Goal: Task Accomplishment & Management: Use online tool/utility

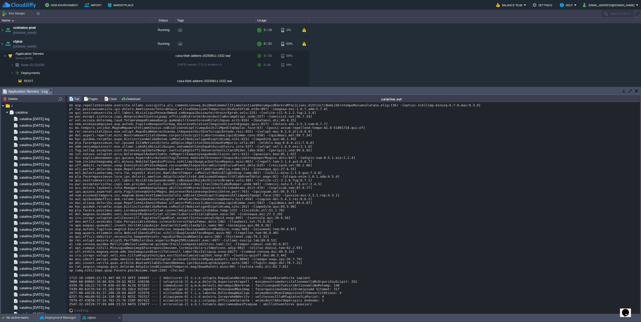
scroll to position [8841, 0]
click at [48, 320] on button "Deployment Manager" at bounding box center [58, 317] width 36 height 5
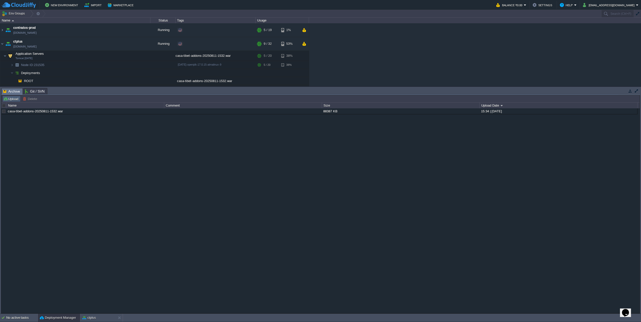
click at [8, 100] on button "Upload" at bounding box center [11, 99] width 17 height 5
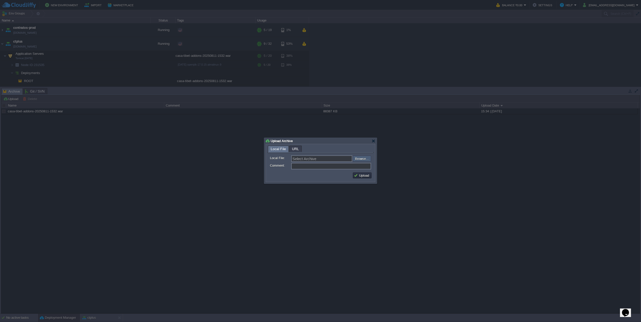
click at [356, 161] on input "file" at bounding box center [338, 159] width 63 height 6
type input "C:\fakepath\casa-tibet-addons-20250811-1747.war"
type input "casa-tibet-addons-20250811-1747.war"
click at [367, 178] on button "Upload" at bounding box center [362, 175] width 17 height 5
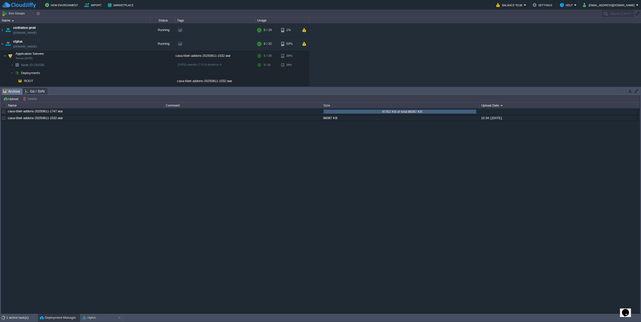
scroll to position [0, 0]
drag, startPoint x: 99, startPoint y: 317, endPoint x: 99, endPoint y: 309, distance: 8.0
click at [99, 317] on div "ctplus" at bounding box center [98, 318] width 36 height 8
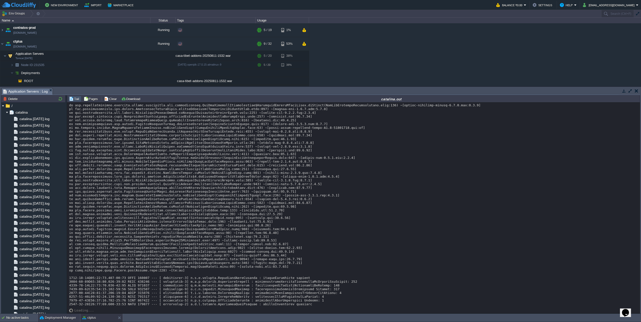
click at [48, 321] on div "Deployment Manager" at bounding box center [59, 318] width 42 height 8
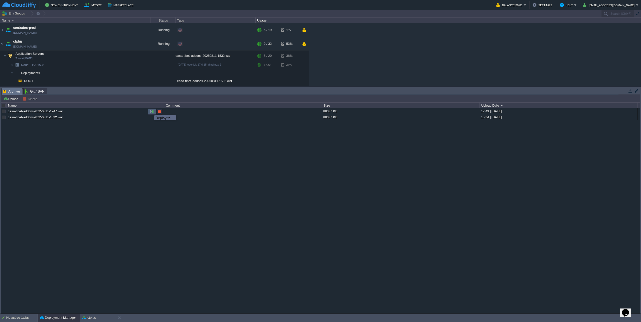
click at [150, 111] on button "button" at bounding box center [152, 111] width 5 height 5
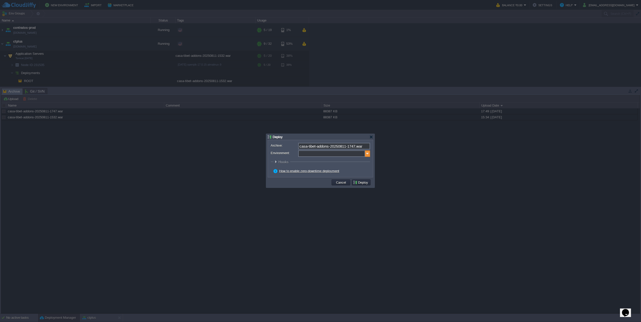
click at [368, 155] on img at bounding box center [367, 153] width 5 height 7
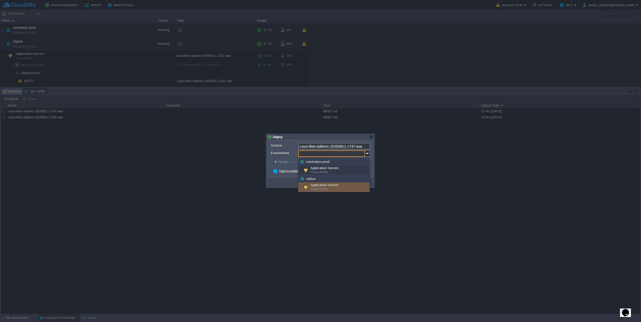
click at [332, 185] on div "Application Servers Tomcat [DATE]" at bounding box center [333, 187] width 71 height 10
type input "Application Servers (ctplus)"
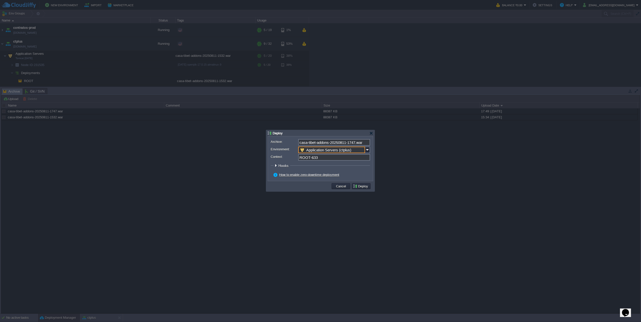
click at [302, 185] on td at bounding box center [300, 186] width 62 height 8
drag, startPoint x: 309, startPoint y: 159, endPoint x: 366, endPoint y: 160, distance: 56.8
click at [366, 160] on input "ROOT-633" at bounding box center [334, 157] width 72 height 7
type input "ROOT"
click at [305, 185] on td at bounding box center [300, 186] width 62 height 8
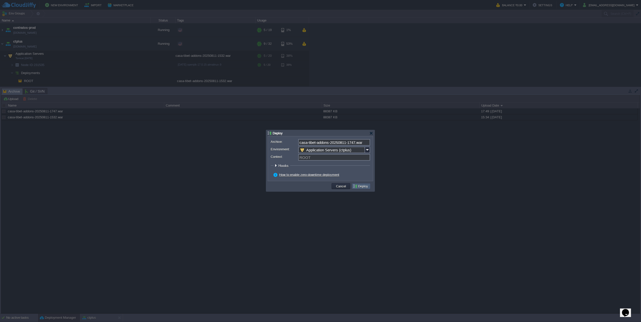
click at [356, 187] on button "Deploy" at bounding box center [361, 186] width 17 height 5
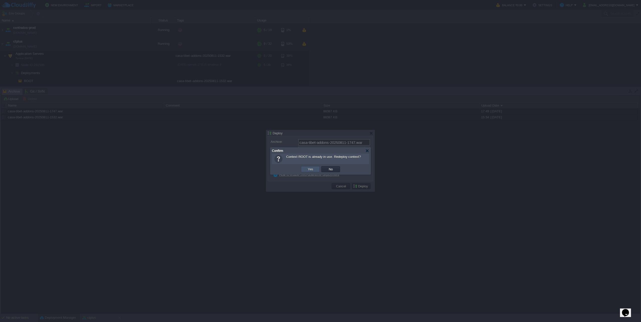
click at [311, 169] on button "Yes" at bounding box center [310, 169] width 9 height 5
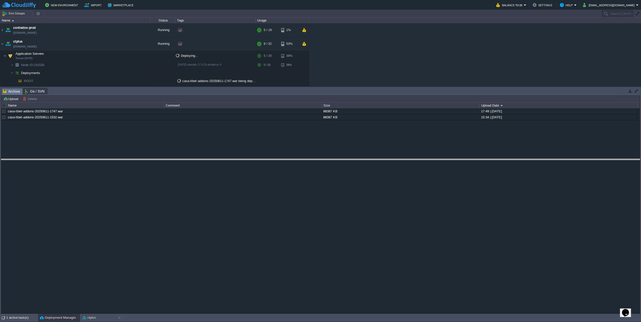
drag, startPoint x: 145, startPoint y: 92, endPoint x: 140, endPoint y: 163, distance: 71.0
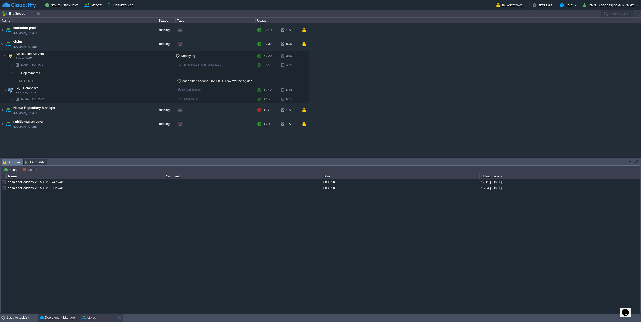
click at [90, 321] on div "ctplus" at bounding box center [98, 318] width 36 height 8
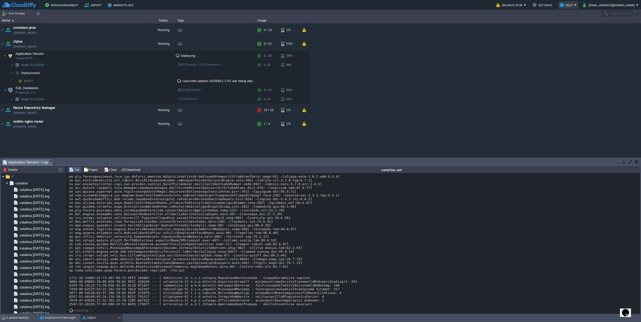
scroll to position [8912, 0]
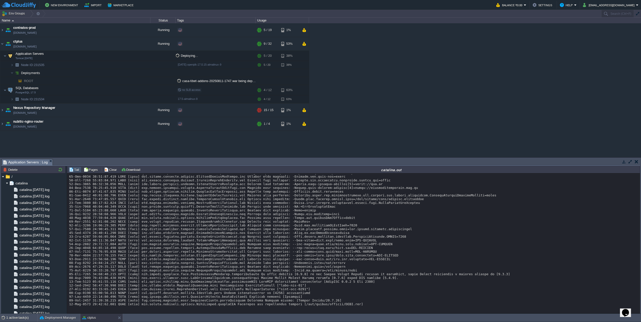
scroll to position [8939, 0]
click at [640, 33] on div at bounding box center [647, 28] width 0 height 21
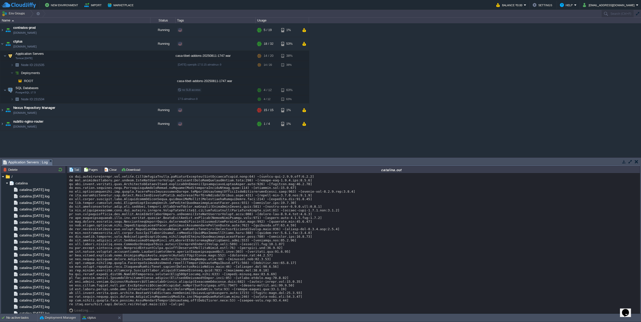
scroll to position [7944, 0]
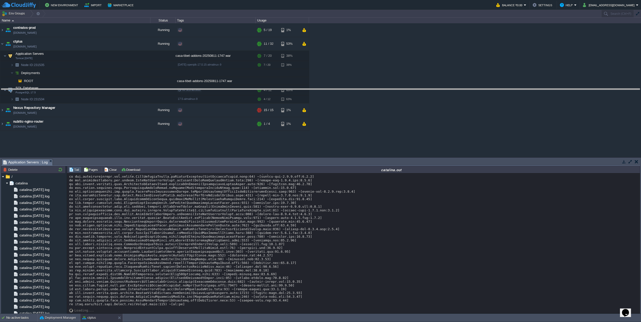
drag, startPoint x: 351, startPoint y: 162, endPoint x: 359, endPoint y: 65, distance: 96.7
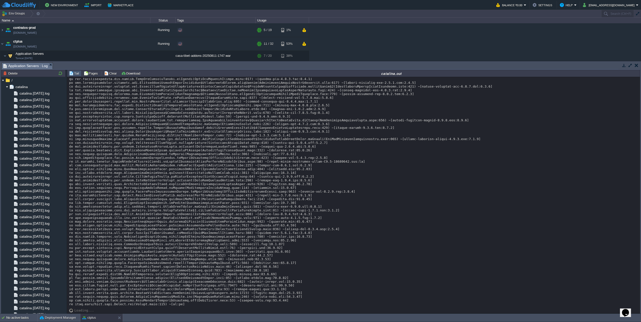
scroll to position [8842, 0]
click at [62, 319] on button "Deployment Manager" at bounding box center [58, 317] width 36 height 5
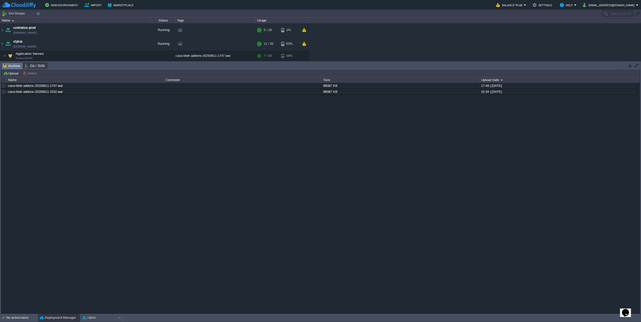
click at [4, 81] on div at bounding box center [4, 80] width 5 height 5
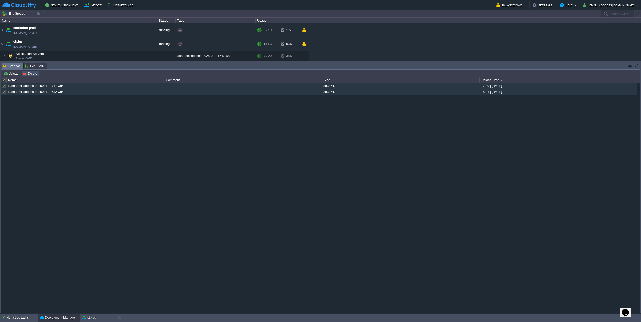
click at [27, 73] on button "Delete" at bounding box center [31, 73] width 16 height 5
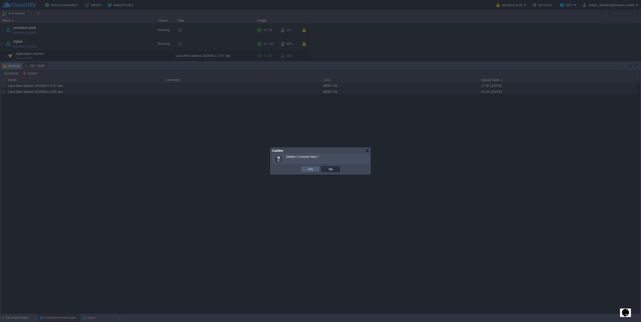
click at [312, 170] on button "Yes" at bounding box center [310, 169] width 9 height 5
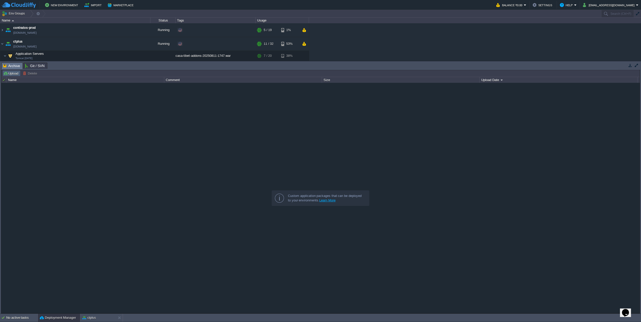
click at [12, 73] on button "Upload" at bounding box center [11, 73] width 17 height 5
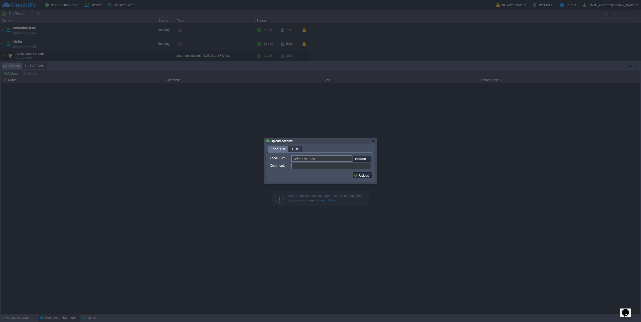
drag, startPoint x: 48, startPoint y: 123, endPoint x: 48, endPoint y: 106, distance: 16.8
click at [48, 123] on div at bounding box center [320, 161] width 641 height 322
click at [372, 141] on div at bounding box center [373, 141] width 4 height 4
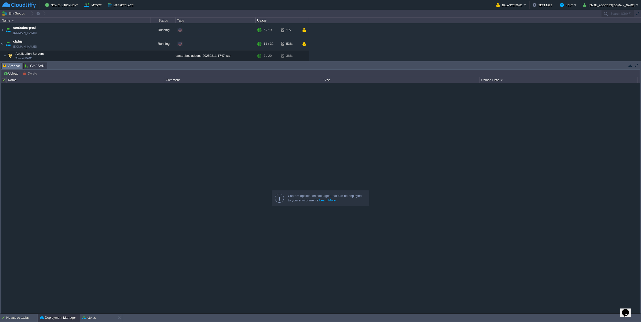
click at [99, 315] on div "ctplus" at bounding box center [98, 318] width 36 height 8
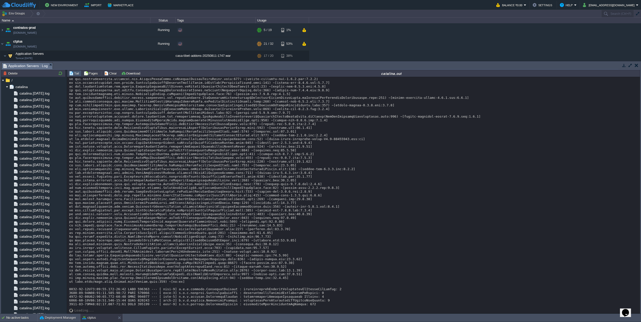
scroll to position [8847, 0]
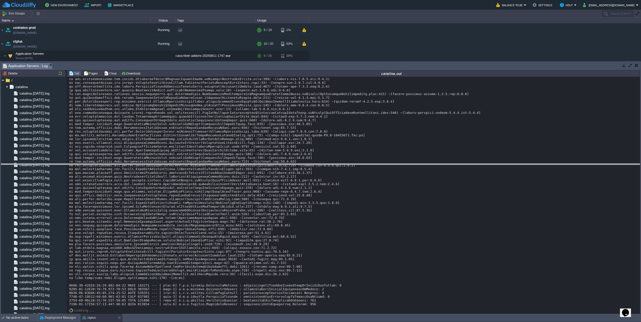
drag, startPoint x: 129, startPoint y: 68, endPoint x: 158, endPoint y: 169, distance: 105.1
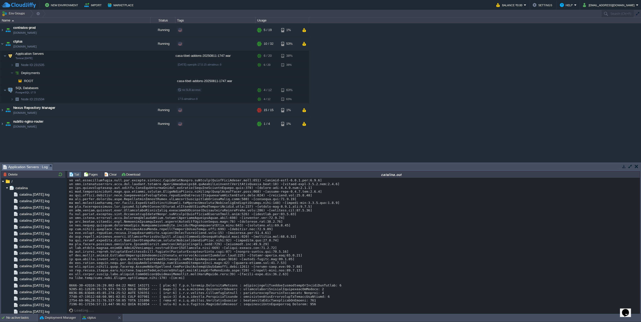
click at [55, 316] on button "Deployment Manager" at bounding box center [58, 317] width 36 height 5
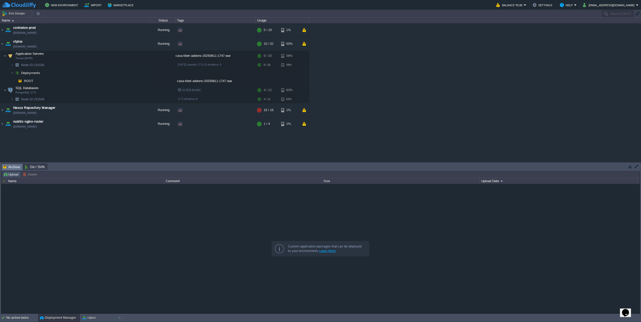
click at [15, 176] on button "Upload" at bounding box center [11, 174] width 17 height 5
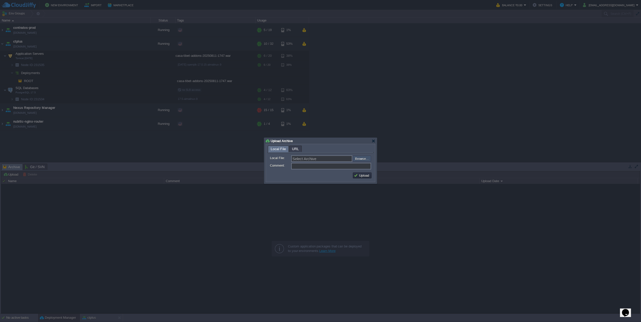
click at [359, 158] on input "file" at bounding box center [338, 159] width 63 height 6
type input "C:\fakepath\casa-tibet-addons-20250811-1757.war"
type input "casa-tibet-addons-20250811-1757.war"
click at [363, 177] on button "Upload" at bounding box center [362, 175] width 17 height 5
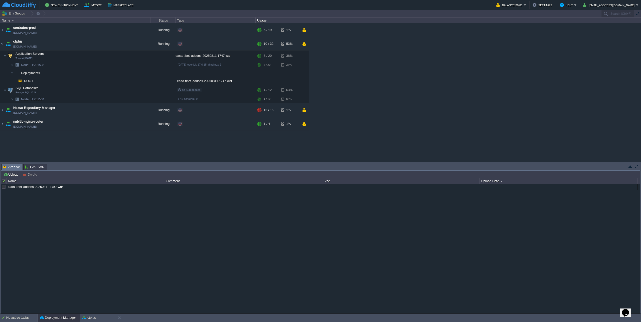
click at [27, 318] on div "No active tasks" at bounding box center [21, 318] width 31 height 8
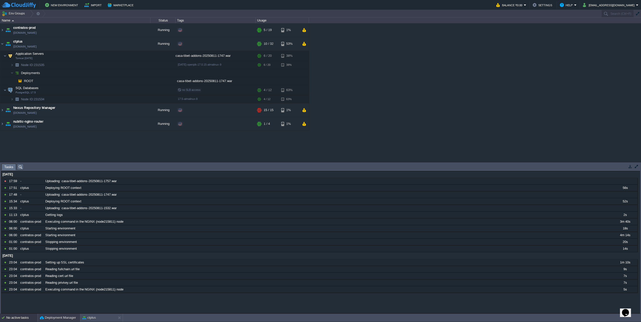
click at [66, 317] on button "Deployment Manager" at bounding box center [58, 317] width 36 height 5
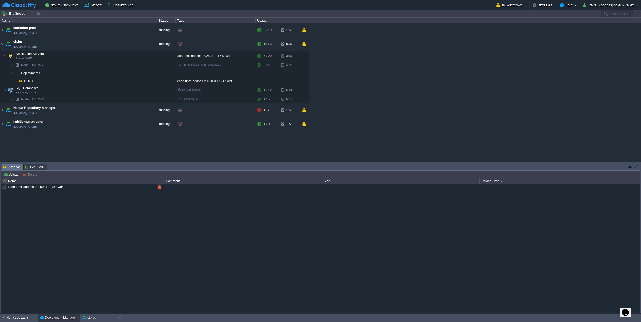
click at [4, 186] on div at bounding box center [4, 187] width 5 height 5
click at [34, 174] on button "Delete" at bounding box center [31, 174] width 16 height 5
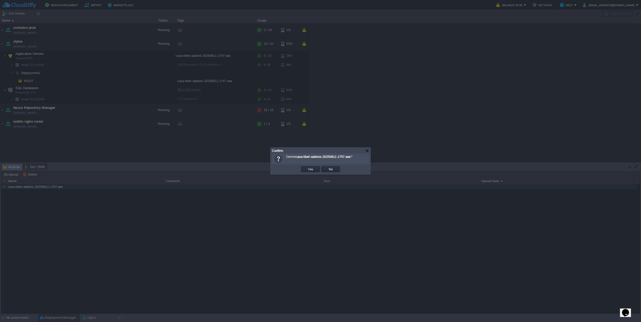
click at [306, 171] on button "Yes" at bounding box center [310, 169] width 9 height 5
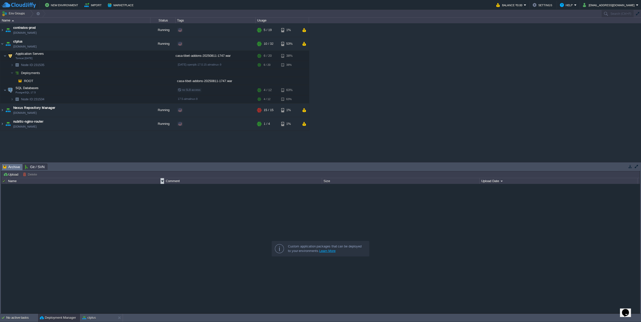
click at [15, 176] on button "Upload" at bounding box center [11, 174] width 17 height 5
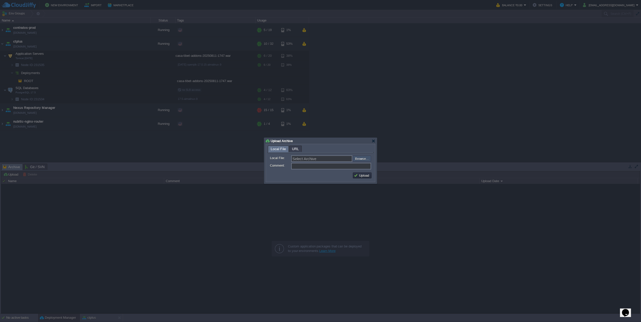
click at [363, 157] on input "file" at bounding box center [338, 159] width 63 height 6
type input "C:\fakepath\casa-tibet-addons-20250811-1757.war"
type input "casa-tibet-addons-20250811-1757.war"
click at [366, 178] on button "Upload" at bounding box center [362, 175] width 17 height 5
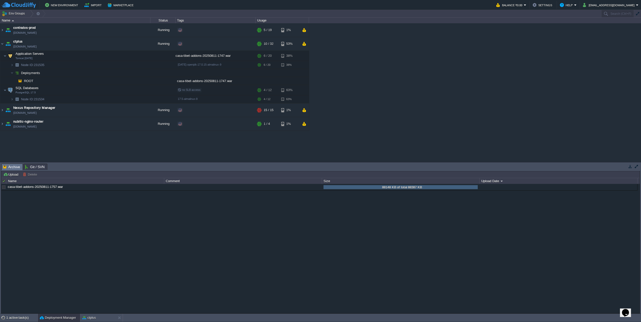
scroll to position [0, 0]
click at [153, 188] on button "button" at bounding box center [152, 187] width 5 height 5
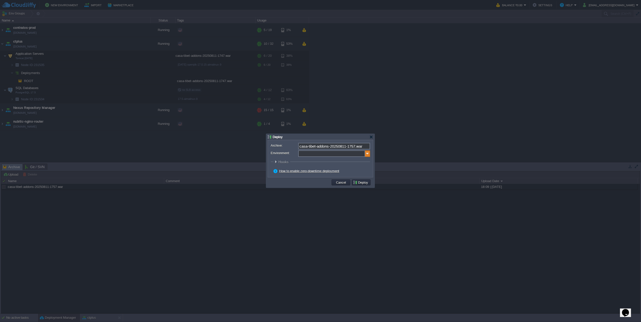
click at [367, 153] on img at bounding box center [367, 153] width 5 height 7
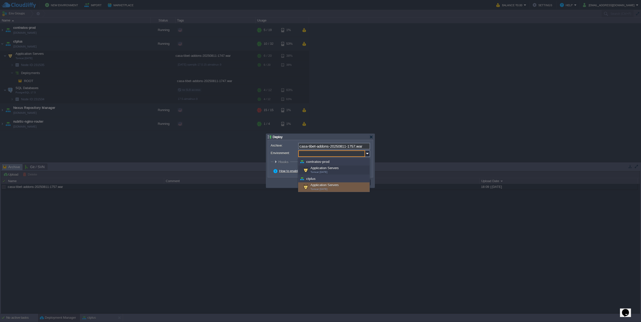
click at [316, 186] on div "Application Servers Tomcat [DATE]" at bounding box center [333, 187] width 71 height 10
type input "Application Servers (ctplus)"
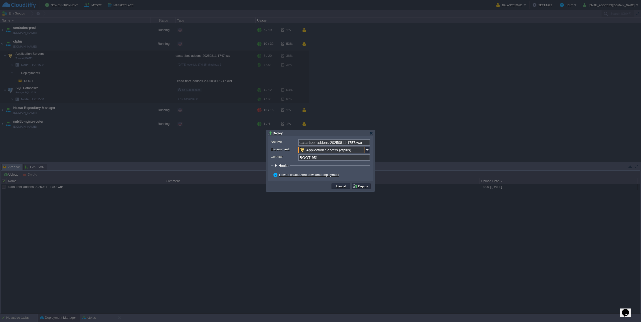
click at [311, 157] on input "ROOT-951" at bounding box center [334, 157] width 72 height 7
click at [309, 157] on input "ROOT-951" at bounding box center [334, 157] width 72 height 7
click at [358, 189] on td "Deploy" at bounding box center [361, 186] width 19 height 6
type input "ROOT"
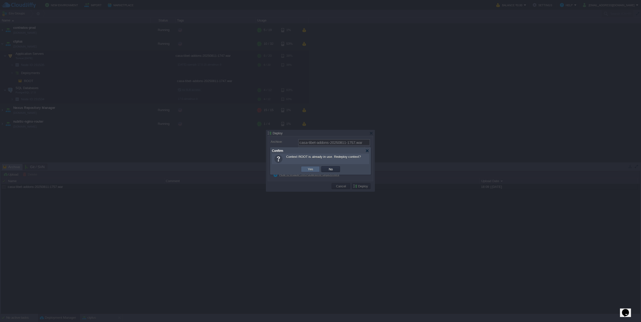
click at [313, 172] on td "Yes" at bounding box center [310, 169] width 19 height 6
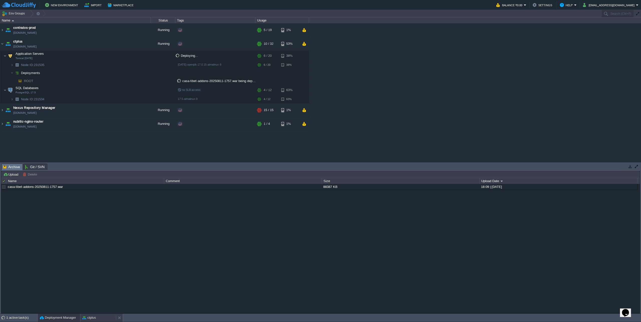
click at [99, 315] on div "ctplus" at bounding box center [98, 318] width 36 height 8
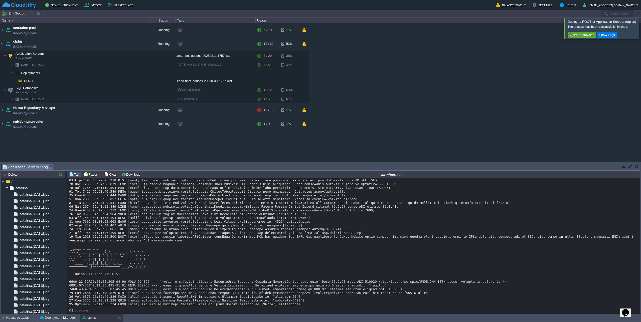
scroll to position [8975, 0]
click at [118, 91] on button "button" at bounding box center [120, 90] width 5 height 5
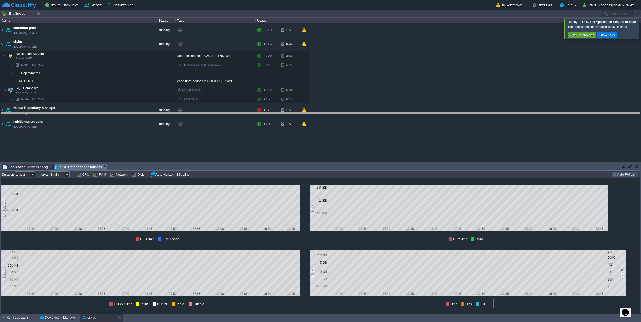
drag, startPoint x: 355, startPoint y: 169, endPoint x: 355, endPoint y: 118, distance: 51.0
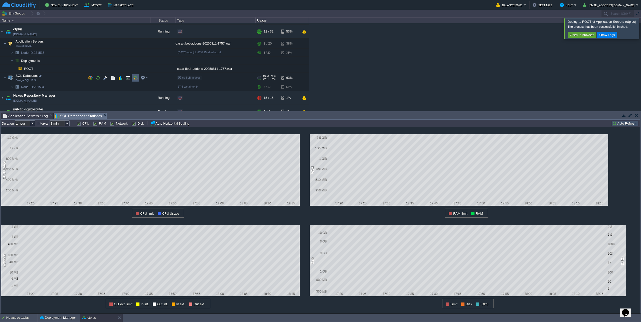
scroll to position [20, 0]
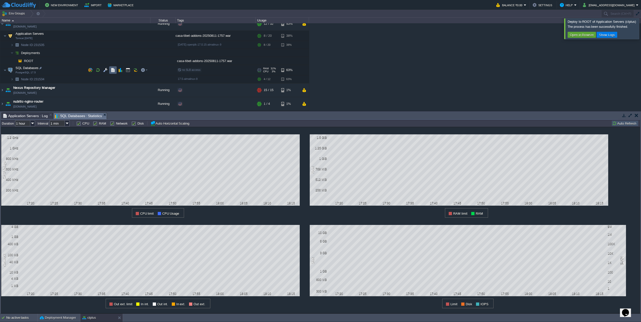
click at [110, 71] on td at bounding box center [113, 70] width 8 height 8
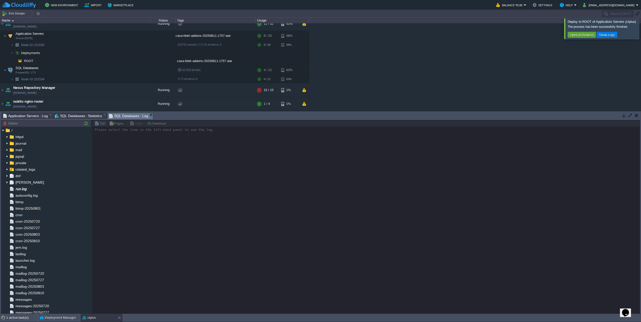
click at [640, 32] on div at bounding box center [647, 28] width 0 height 21
click at [8, 156] on img at bounding box center [7, 156] width 4 height 7
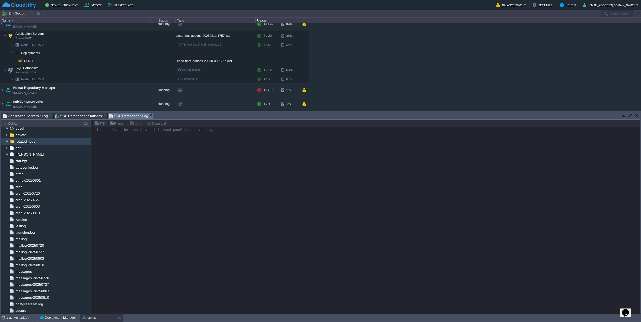
scroll to position [30, 0]
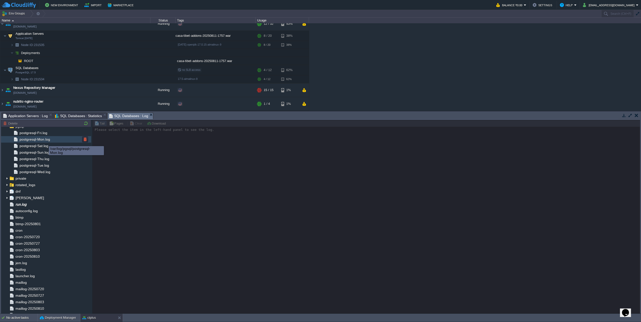
click at [45, 141] on span "postgresql-Mon.log" at bounding box center [35, 139] width 32 height 5
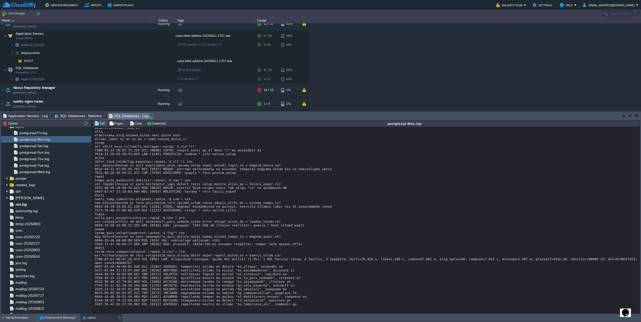
scroll to position [1079, 0]
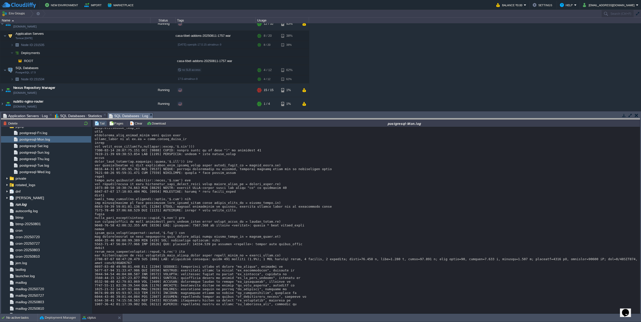
drag, startPoint x: 219, startPoint y: 114, endPoint x: 221, endPoint y: 133, distance: 18.9
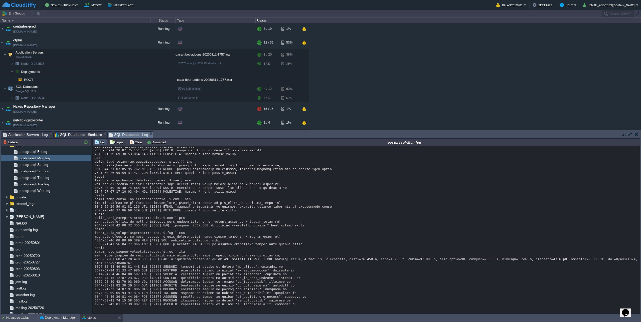
scroll to position [1, 0]
click at [88, 137] on span "SQL Databases : Statistics" at bounding box center [78, 135] width 47 height 6
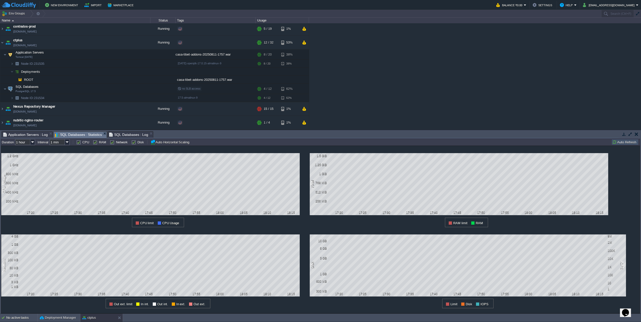
click at [626, 141] on button "Auto Refresh" at bounding box center [625, 142] width 26 height 5
click at [625, 143] on button "Auto Refresh" at bounding box center [625, 142] width 26 height 5
click at [11, 135] on span "Application Servers : Log" at bounding box center [25, 135] width 45 height 6
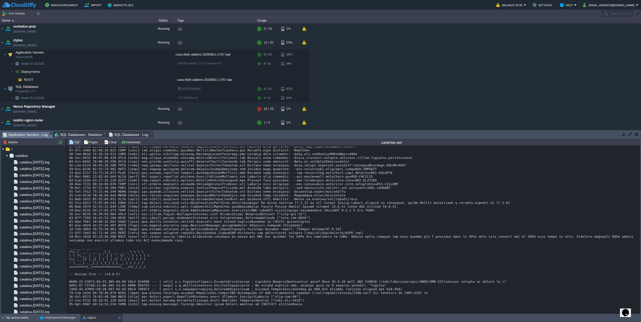
scroll to position [8943, 0]
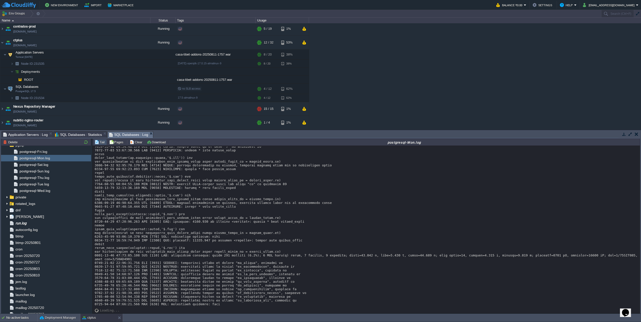
click at [124, 134] on span "SQL Databases : Log" at bounding box center [128, 135] width 39 height 6
click at [81, 134] on span "SQL Databases : Statistics" at bounding box center [78, 135] width 47 height 6
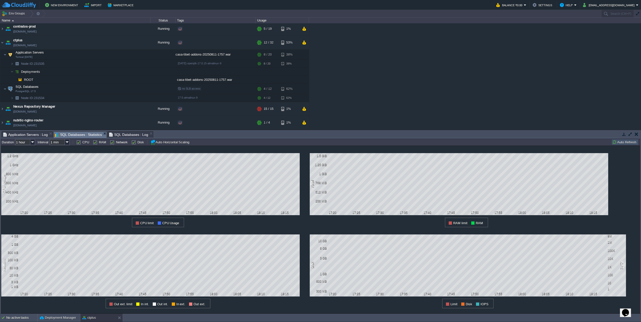
click at [622, 140] on button "Auto Refresh" at bounding box center [625, 142] width 26 height 5
click at [622, 143] on button "Auto Refresh" at bounding box center [625, 142] width 26 height 5
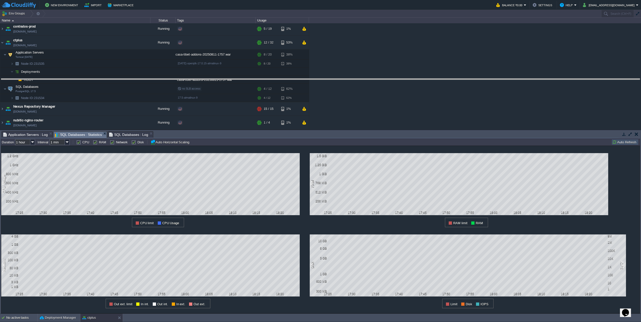
drag, startPoint x: 551, startPoint y: 137, endPoint x: 550, endPoint y: 84, distance: 53.3
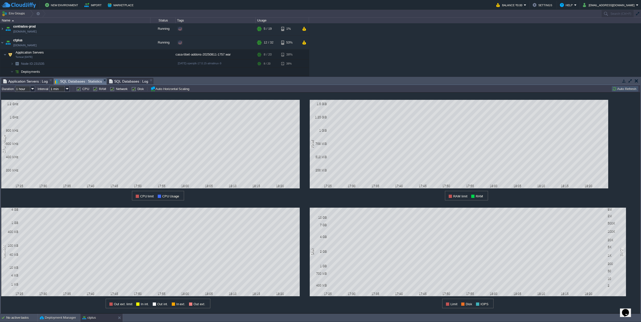
click at [623, 91] on td "Auto Refresh" at bounding box center [624, 89] width 27 height 6
click at [620, 88] on button "Auto Refresh" at bounding box center [625, 89] width 26 height 5
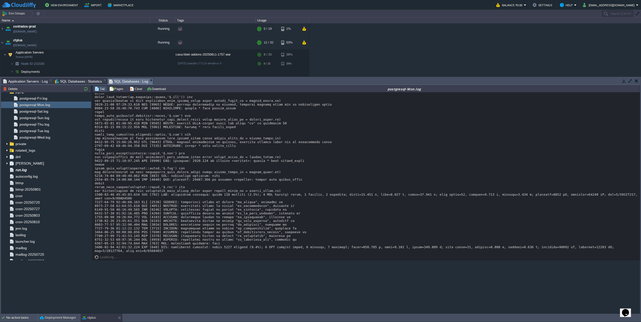
click at [120, 80] on span "SQL Databases : Log" at bounding box center [128, 81] width 39 height 6
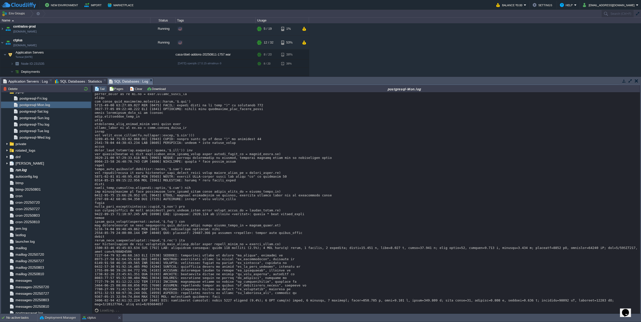
click at [76, 81] on span "SQL Databases : Statistics" at bounding box center [78, 81] width 47 height 6
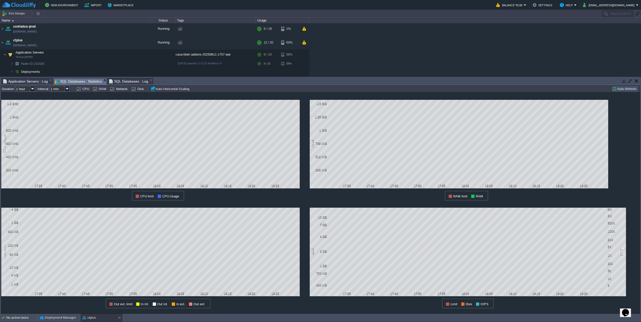
click at [631, 89] on button "Auto Refresh" at bounding box center [625, 89] width 26 height 5
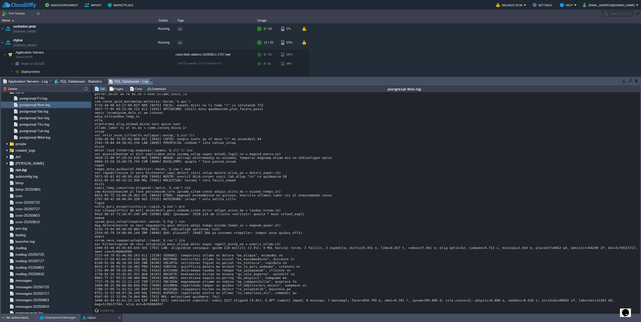
click at [117, 83] on span "SQL Databases : Log" at bounding box center [128, 81] width 39 height 6
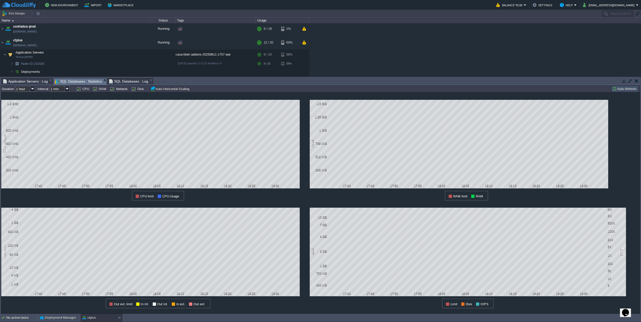
click at [72, 83] on span "SQL Databases : Statistics" at bounding box center [78, 81] width 47 height 6
click at [619, 89] on button "Auto Refresh" at bounding box center [625, 89] width 26 height 5
click at [622, 89] on button "Auto Refresh" at bounding box center [625, 89] width 26 height 5
click at [29, 83] on span "Application Servers : Log" at bounding box center [25, 81] width 45 height 6
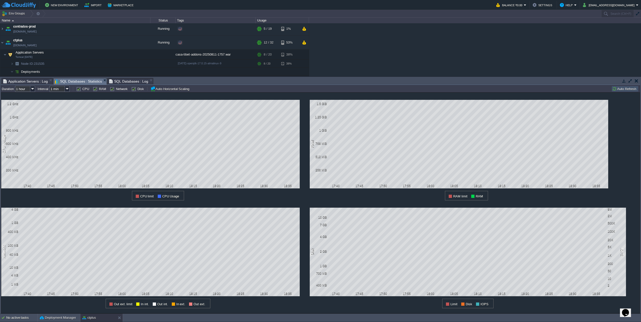
click at [83, 81] on span "SQL Databases : Statistics" at bounding box center [78, 81] width 47 height 6
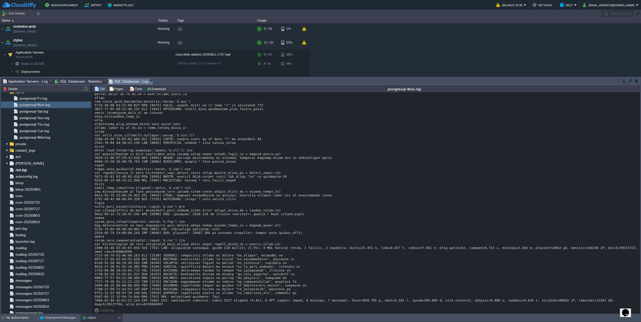
click at [121, 81] on span "SQL Databases : Log" at bounding box center [128, 81] width 39 height 6
click at [78, 83] on span "SQL Databases : Statistics" at bounding box center [78, 81] width 47 height 6
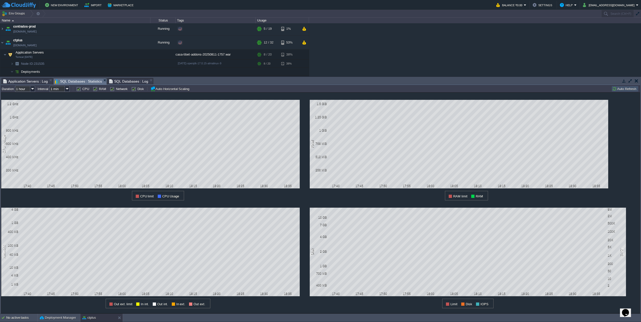
click at [622, 90] on button "Auto Refresh" at bounding box center [625, 89] width 26 height 5
click at [626, 92] on td "Auto Refresh" at bounding box center [624, 89] width 27 height 6
click at [626, 90] on button "Auto Refresh" at bounding box center [625, 89] width 26 height 5
click at [126, 80] on span "SQL Databases : Log" at bounding box center [128, 81] width 39 height 6
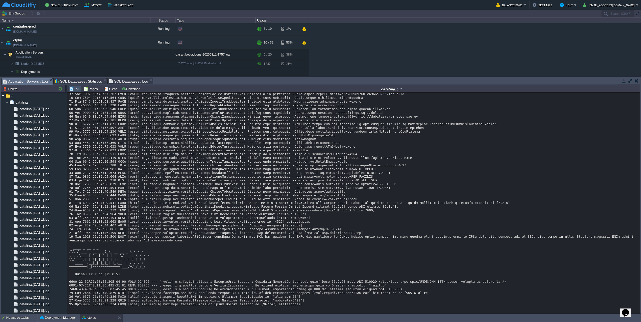
click at [26, 82] on span "Application Servers : Log" at bounding box center [25, 81] width 45 height 6
click at [121, 80] on span "SQL Databases : Log" at bounding box center [128, 81] width 39 height 6
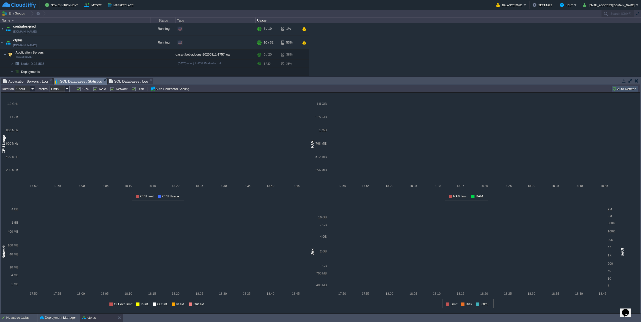
click at [82, 82] on span "SQL Databases : Statistics" at bounding box center [78, 81] width 47 height 6
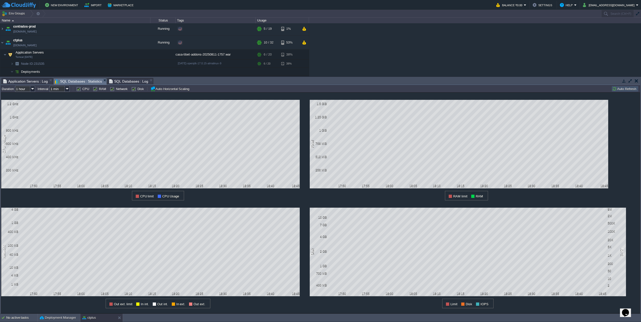
click at [626, 89] on button "Auto Refresh" at bounding box center [625, 89] width 26 height 5
click at [630, 91] on button "Auto Refresh" at bounding box center [625, 89] width 26 height 5
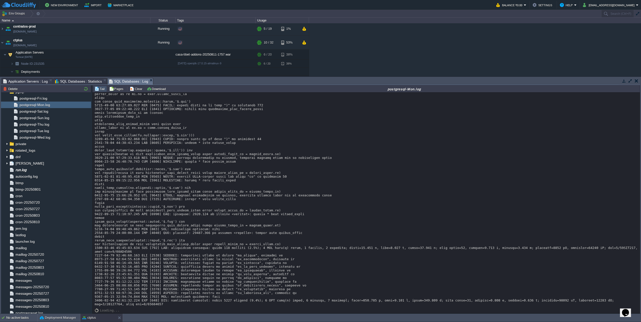
click at [128, 82] on span "SQL Databases : Log" at bounding box center [128, 81] width 39 height 6
click at [75, 83] on span "SQL Databases : Statistics" at bounding box center [78, 81] width 47 height 6
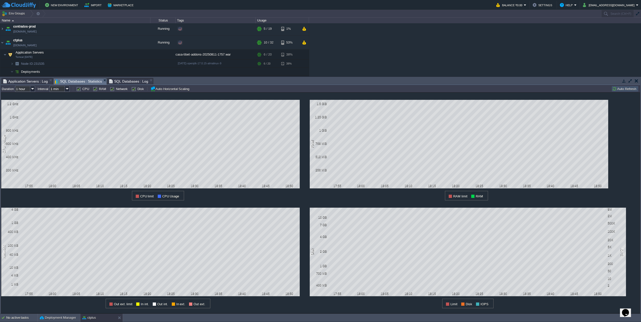
click at [622, 91] on button "Auto Refresh" at bounding box center [625, 89] width 26 height 5
drag, startPoint x: 622, startPoint y: 91, endPoint x: 618, endPoint y: 103, distance: 12.7
click at [622, 92] on td "Auto Refresh" at bounding box center [624, 89] width 27 height 6
click at [628, 89] on button "Auto Refresh" at bounding box center [625, 89] width 26 height 5
click at [627, 89] on button "Auto Refresh" at bounding box center [625, 89] width 26 height 5
